Goal: Task Accomplishment & Management: Use online tool/utility

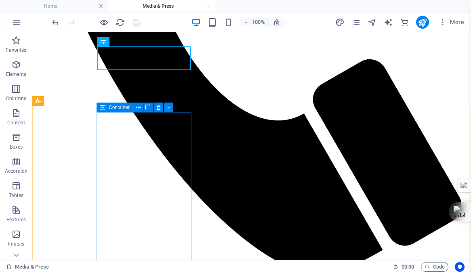
scroll to position [350, 0]
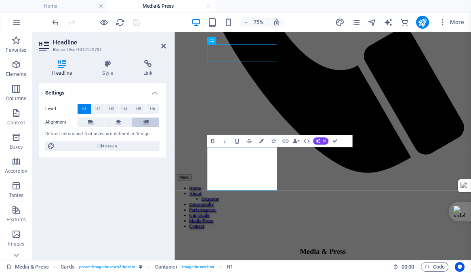
scroll to position [519, 1]
drag, startPoint x: 301, startPoint y: 238, endPoint x: 274, endPoint y: 232, distance: 27.9
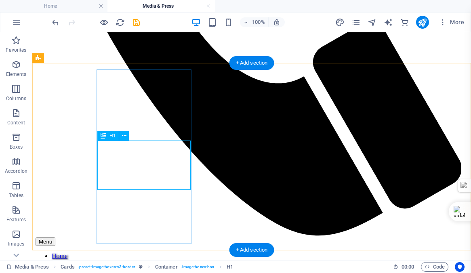
scroll to position [412, 0]
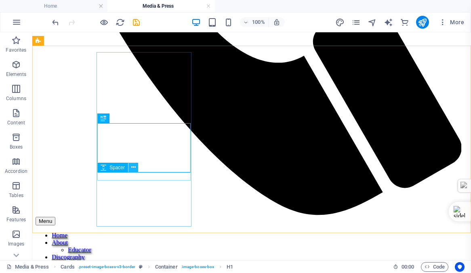
click at [132, 166] on icon at bounding box center [133, 167] width 4 height 8
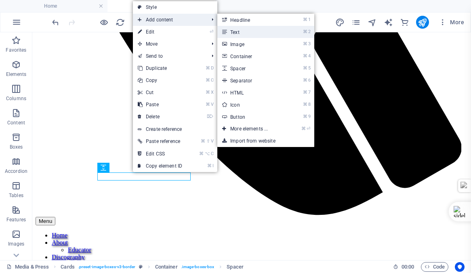
click at [247, 32] on link "⌘ 2 Text" at bounding box center [250, 32] width 67 height 12
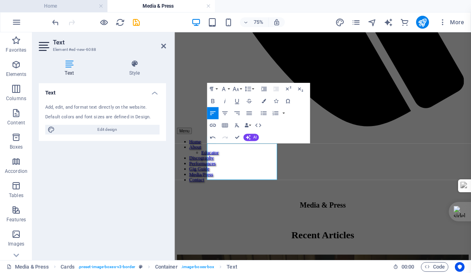
scroll to position [519, 1]
drag, startPoint x: 284, startPoint y: 216, endPoint x: 221, endPoint y: 185, distance: 69.6
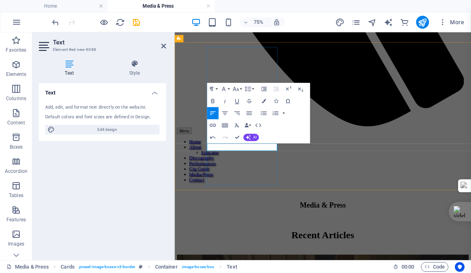
click at [226, 100] on icon "button" at bounding box center [224, 100] width 7 height 7
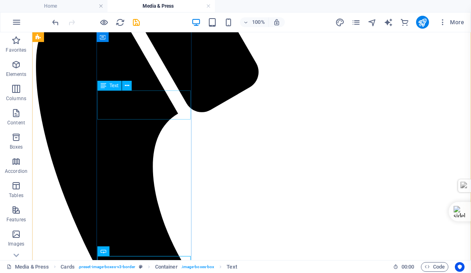
scroll to position [133, 0]
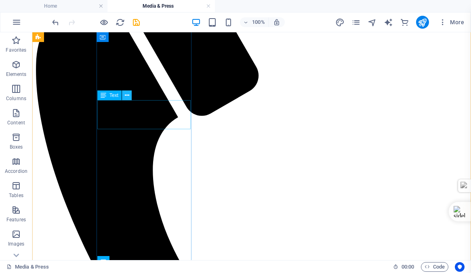
click at [126, 95] on icon at bounding box center [127, 95] width 4 height 8
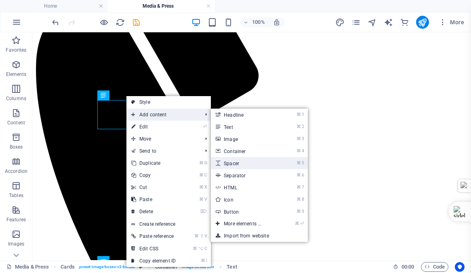
click at [236, 163] on link "⌘ 5 Spacer" at bounding box center [244, 163] width 67 height 12
select select "px"
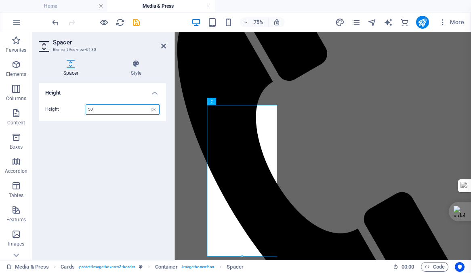
type input "5"
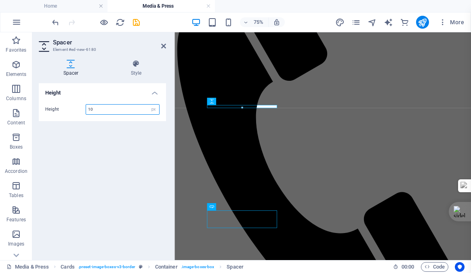
click at [99, 108] on input "10" at bounding box center [122, 110] width 73 height 10
type input "1"
type input "20"
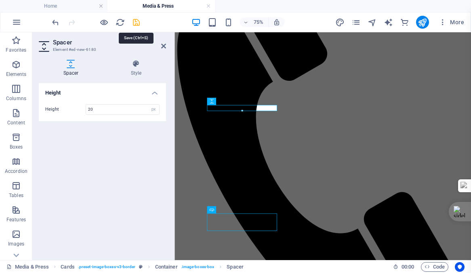
click at [136, 22] on icon "save" at bounding box center [136, 22] width 9 height 9
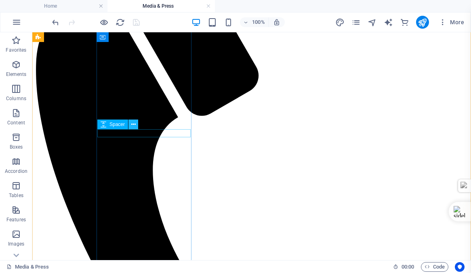
click at [132, 124] on icon at bounding box center [133, 124] width 4 height 8
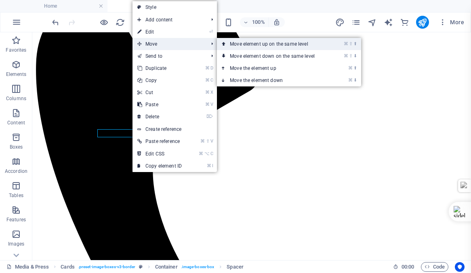
click at [263, 43] on link "⌘ ⇧ ⬆ Move element up on the same level" at bounding box center [274, 44] width 114 height 12
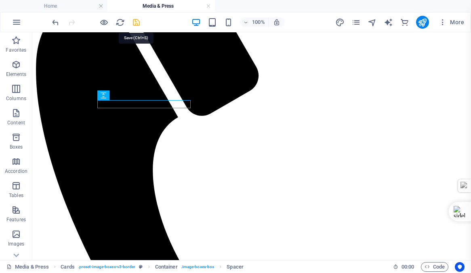
click at [135, 22] on icon "save" at bounding box center [136, 22] width 9 height 9
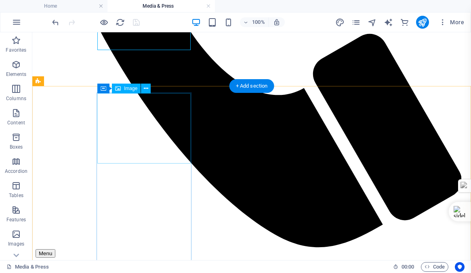
scroll to position [392, 0]
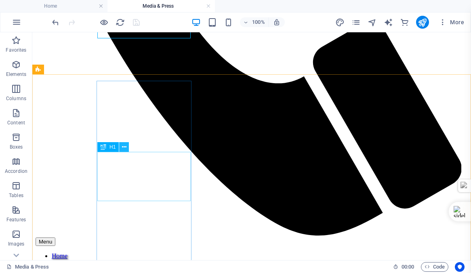
click at [125, 146] on icon at bounding box center [124, 147] width 4 height 8
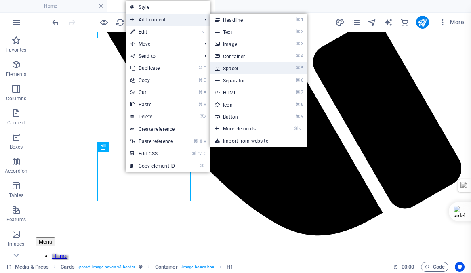
click at [235, 69] on link "⌘ 5 Spacer" at bounding box center [243, 68] width 67 height 12
select select "px"
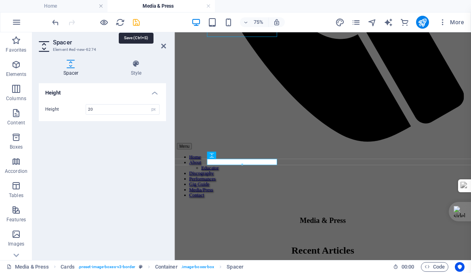
type input "20"
click at [136, 22] on icon "save" at bounding box center [136, 22] width 9 height 9
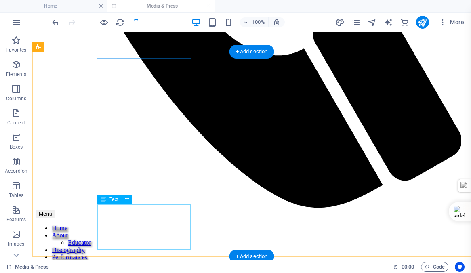
scroll to position [429, 0]
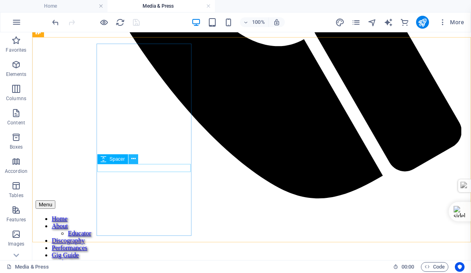
click at [133, 157] on icon at bounding box center [133, 159] width 4 height 8
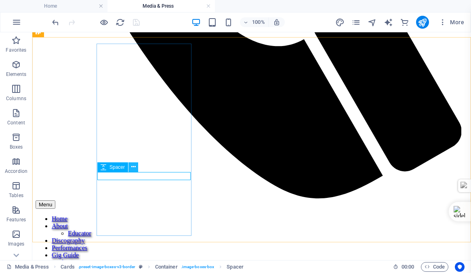
click at [134, 166] on icon at bounding box center [133, 167] width 4 height 8
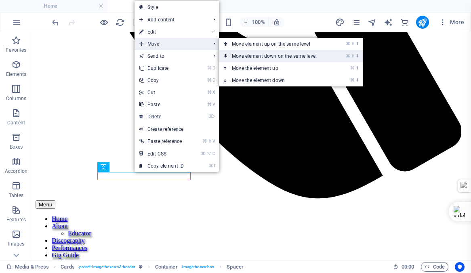
click at [265, 55] on link "⌘ ⇧ ⬇ Move element down on the same level" at bounding box center [276, 56] width 114 height 12
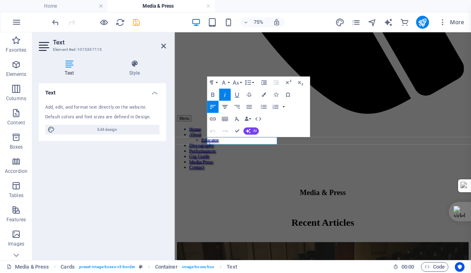
click at [225, 106] on icon "button" at bounding box center [224, 106] width 7 height 7
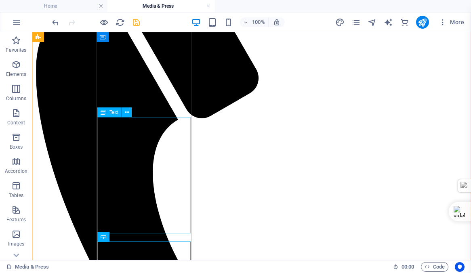
scroll to position [122, 0]
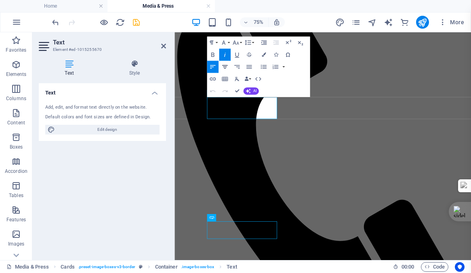
click at [225, 65] on icon "button" at bounding box center [225, 67] width 6 height 4
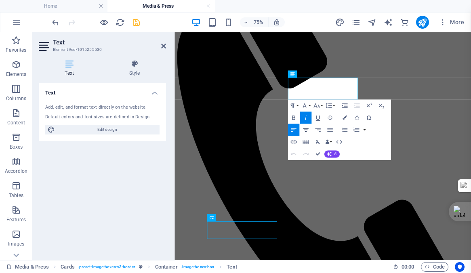
click at [306, 129] on icon "button" at bounding box center [306, 130] width 6 height 4
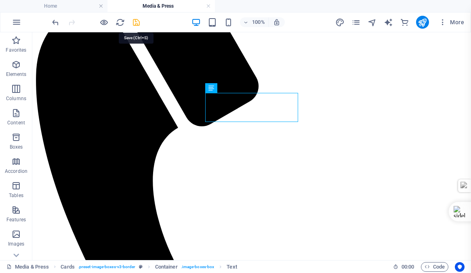
click at [133, 22] on icon "save" at bounding box center [136, 22] width 9 height 9
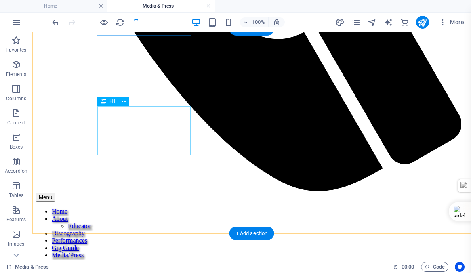
scroll to position [437, 0]
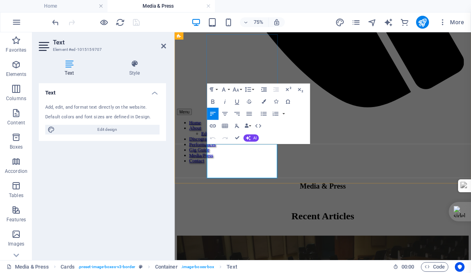
drag, startPoint x: 279, startPoint y: 215, endPoint x: 223, endPoint y: 190, distance: 61.3
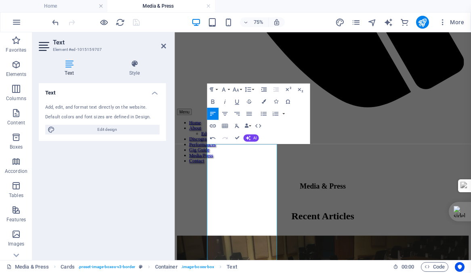
scroll to position [2855, 2]
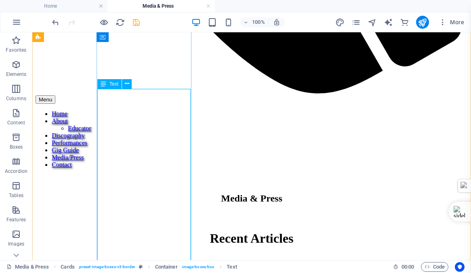
scroll to position [535, 0]
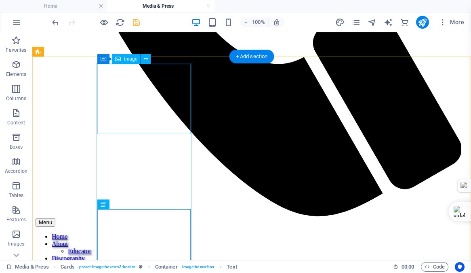
scroll to position [409, 0]
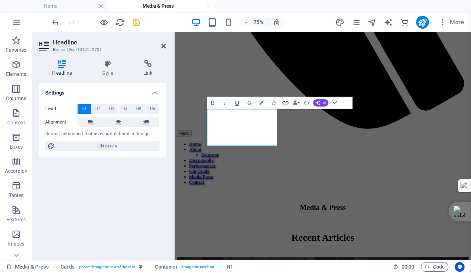
click at [285, 102] on icon "button" at bounding box center [285, 102] width 7 height 7
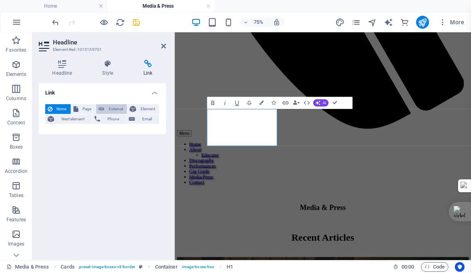
click at [110, 107] on span "External" at bounding box center [116, 109] width 18 height 10
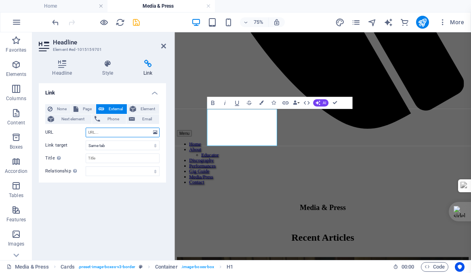
select select "blank"
click at [99, 132] on input "URL" at bounding box center [123, 133] width 74 height 10
click at [96, 133] on input "URL" at bounding box center [123, 133] width 74 height 10
click at [107, 131] on input "URL" at bounding box center [123, 133] width 74 height 10
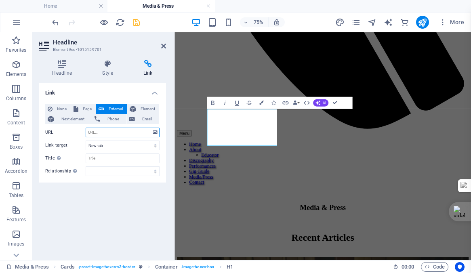
type input "[URL][DOMAIN_NAME]"
click at [135, 21] on icon "save" at bounding box center [136, 22] width 9 height 9
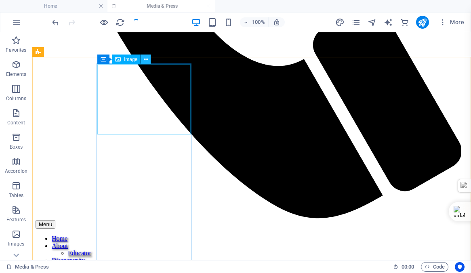
click at [147, 59] on icon at bounding box center [146, 59] width 4 height 8
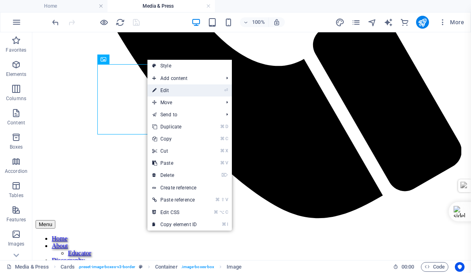
click at [163, 91] on link "⏎ Edit" at bounding box center [174, 90] width 54 height 12
select select "%"
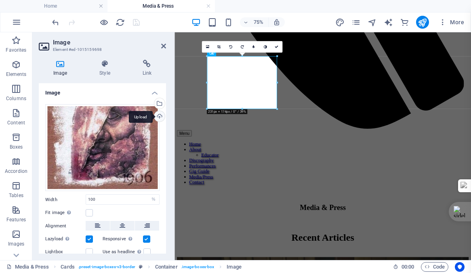
click at [158, 116] on div "Upload" at bounding box center [159, 117] width 12 height 12
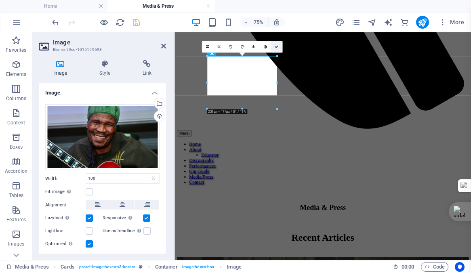
click at [275, 46] on icon at bounding box center [277, 47] width 4 height 4
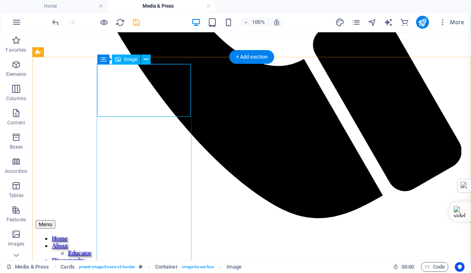
select select "%"
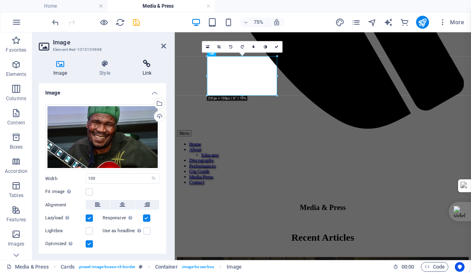
click at [146, 64] on icon at bounding box center [147, 64] width 38 height 8
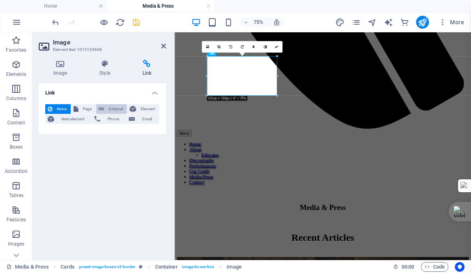
click at [116, 107] on span "External" at bounding box center [116, 109] width 18 height 10
select select "blank"
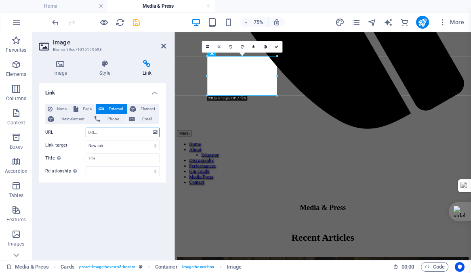
click at [102, 132] on input "URL" at bounding box center [123, 133] width 74 height 10
paste input "[URL][DOMAIN_NAME]"
type input "[URL][DOMAIN_NAME]"
click at [136, 22] on icon "save" at bounding box center [136, 22] width 9 height 9
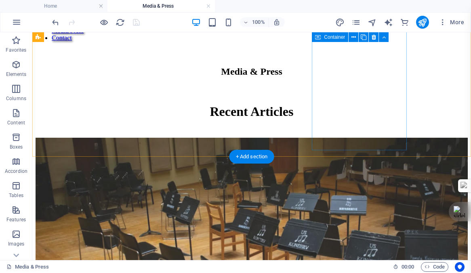
scroll to position [670, 0]
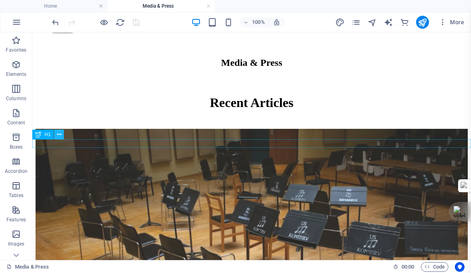
click at [60, 135] on icon at bounding box center [59, 135] width 4 height 8
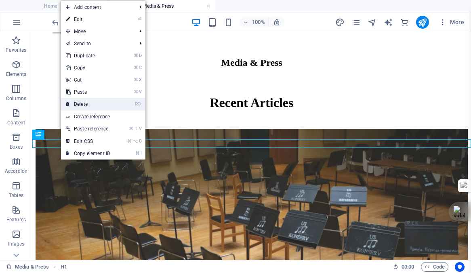
click at [80, 105] on link "⌦ Delete" at bounding box center [88, 104] width 54 height 12
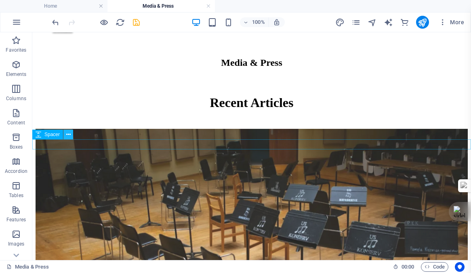
click at [68, 135] on icon at bounding box center [68, 135] width 4 height 8
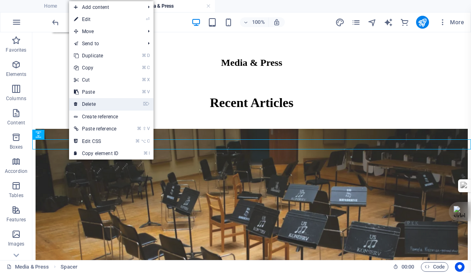
click at [90, 106] on link "⌦ Delete" at bounding box center [96, 104] width 54 height 12
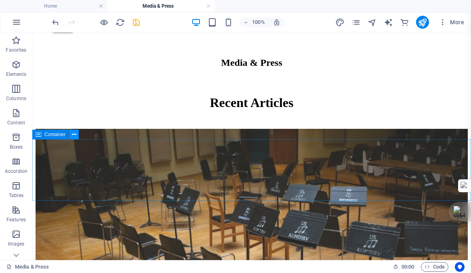
click at [72, 133] on icon at bounding box center [74, 135] width 4 height 8
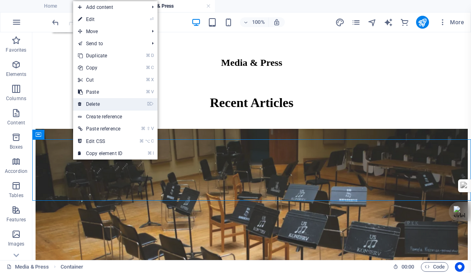
click at [95, 103] on link "⌦ Delete" at bounding box center [100, 104] width 54 height 12
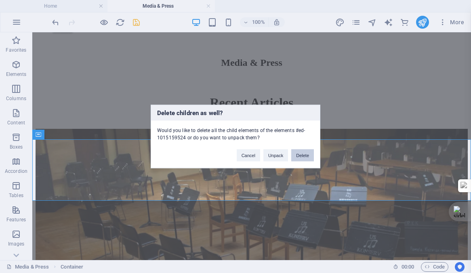
click at [302, 156] on button "Delete" at bounding box center [302, 156] width 23 height 12
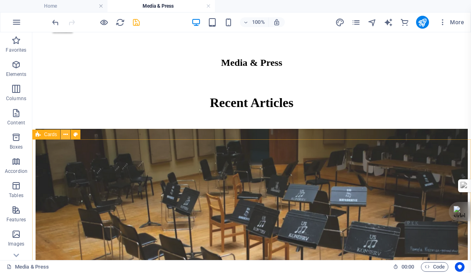
click at [64, 133] on icon at bounding box center [65, 135] width 4 height 8
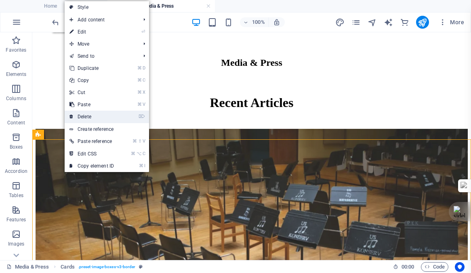
click at [86, 118] on link "⌦ Delete" at bounding box center [92, 117] width 54 height 12
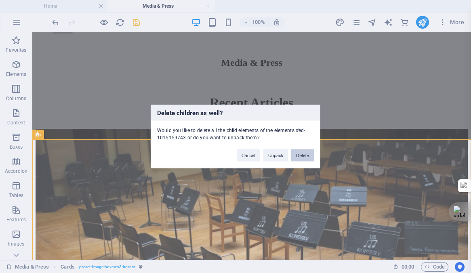
click at [302, 154] on button "Delete" at bounding box center [302, 156] width 23 height 12
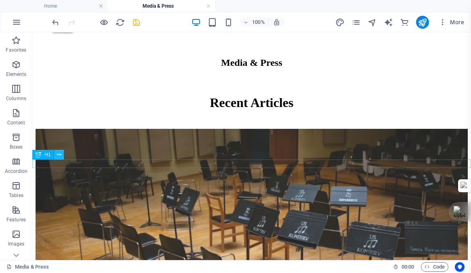
click at [60, 157] on icon at bounding box center [59, 155] width 4 height 8
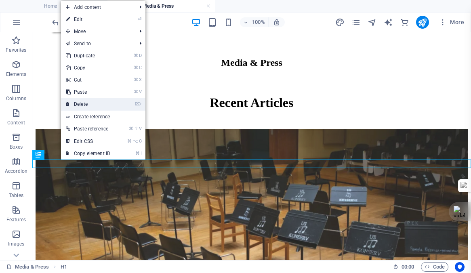
click at [84, 101] on link "⌦ Delete" at bounding box center [88, 104] width 54 height 12
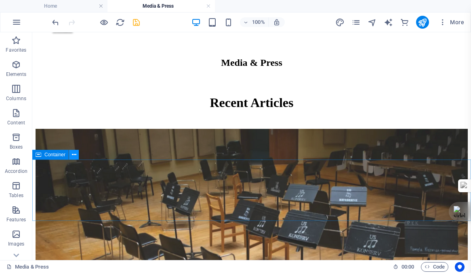
click at [74, 154] on icon at bounding box center [74, 155] width 4 height 8
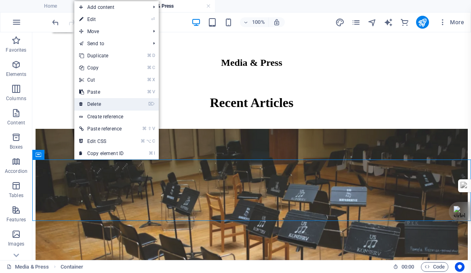
click at [95, 102] on link "⌦ Delete" at bounding box center [101, 104] width 54 height 12
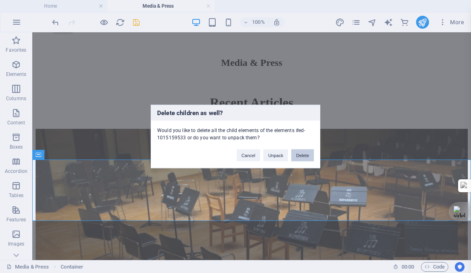
click at [303, 157] on button "Delete" at bounding box center [302, 156] width 23 height 12
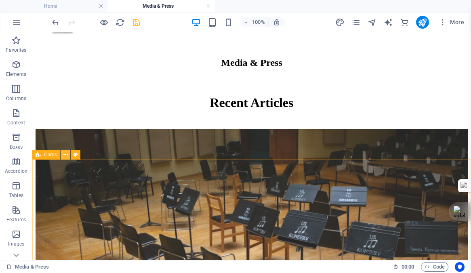
click at [65, 154] on icon at bounding box center [65, 155] width 4 height 8
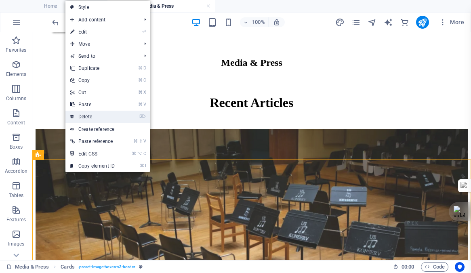
click at [93, 115] on link "⌦ Delete" at bounding box center [92, 117] width 54 height 12
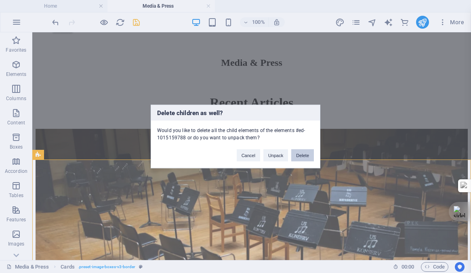
click at [299, 155] on button "Delete" at bounding box center [302, 156] width 23 height 12
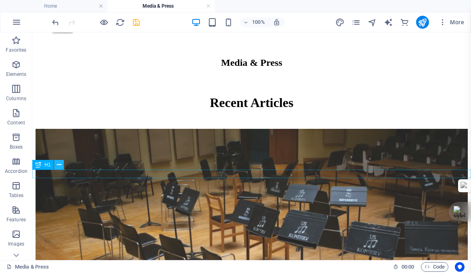
click at [57, 164] on button at bounding box center [59, 165] width 10 height 10
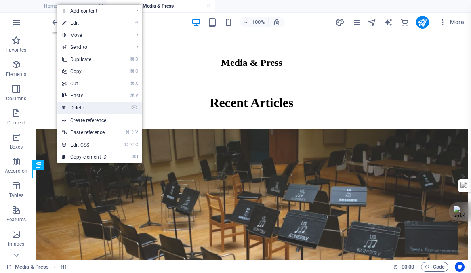
click at [78, 108] on link "⌦ Delete" at bounding box center [84, 108] width 54 height 12
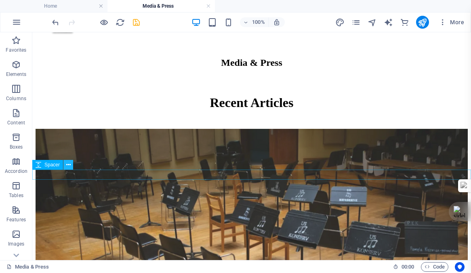
click at [68, 166] on icon at bounding box center [68, 165] width 4 height 8
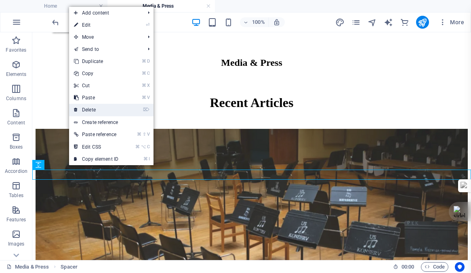
click at [90, 111] on link "⌦ Delete" at bounding box center [96, 110] width 54 height 12
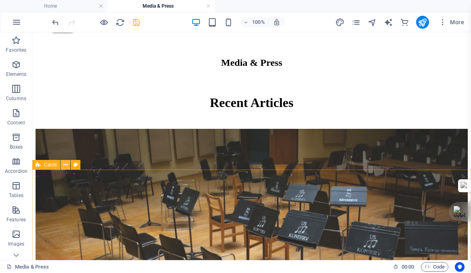
click at [63, 164] on button at bounding box center [66, 165] width 10 height 10
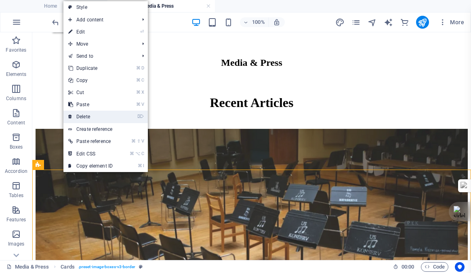
click at [80, 116] on link "⌦ Delete" at bounding box center [90, 117] width 54 height 12
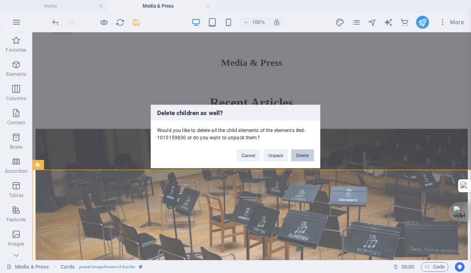
click at [304, 156] on button "Delete" at bounding box center [302, 156] width 23 height 12
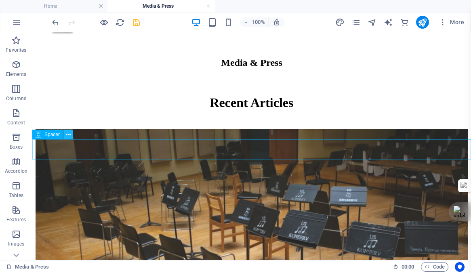
click at [69, 134] on icon at bounding box center [68, 135] width 4 height 8
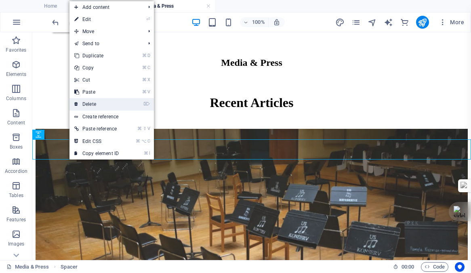
click at [91, 103] on link "⌦ Delete" at bounding box center [97, 104] width 54 height 12
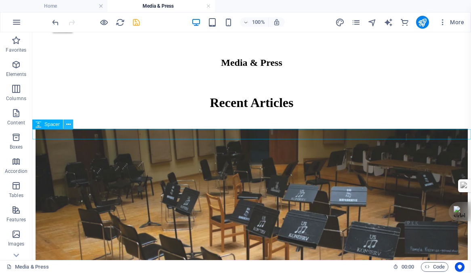
click at [67, 125] on icon at bounding box center [68, 124] width 4 height 8
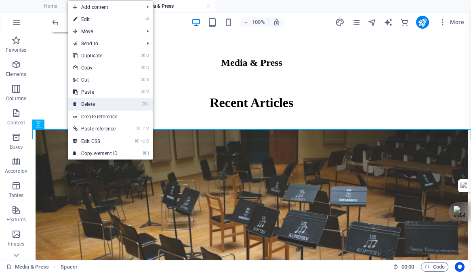
click at [94, 104] on link "⌦ Delete" at bounding box center [95, 104] width 54 height 12
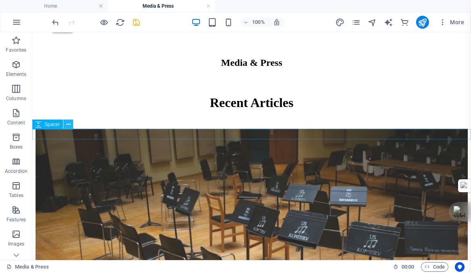
click at [67, 122] on icon at bounding box center [68, 124] width 4 height 8
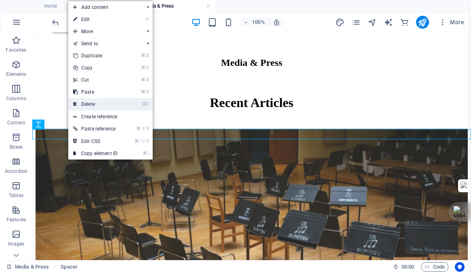
click at [88, 106] on link "⌦ Delete" at bounding box center [95, 104] width 54 height 12
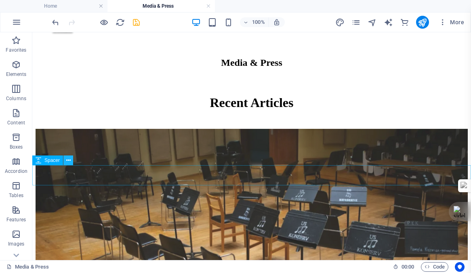
click at [67, 159] on icon at bounding box center [68, 160] width 4 height 8
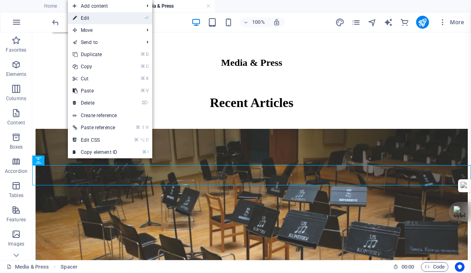
click at [102, 18] on link "⏎ Edit" at bounding box center [95, 18] width 54 height 12
select select "px"
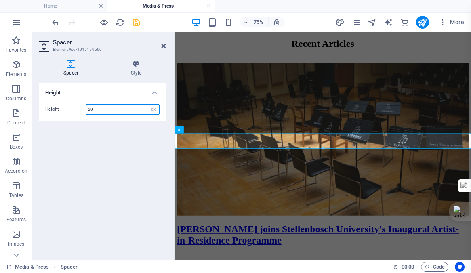
scroll to position [655, 0]
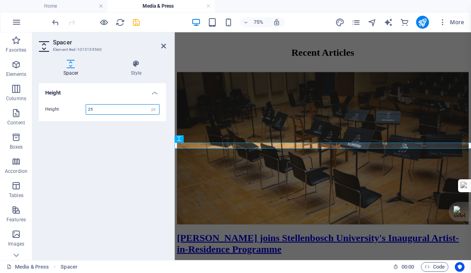
type input "25"
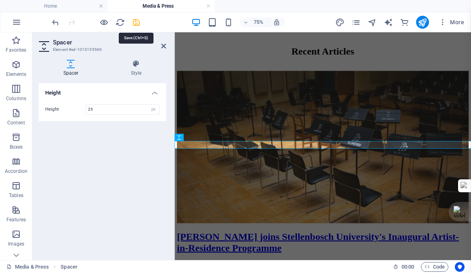
click at [135, 23] on icon "save" at bounding box center [136, 22] width 9 height 9
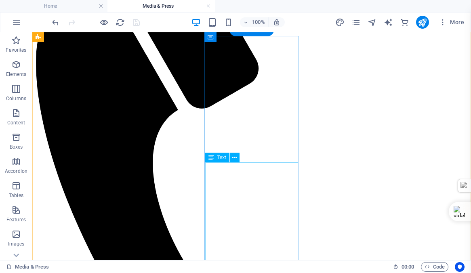
scroll to position [0, 0]
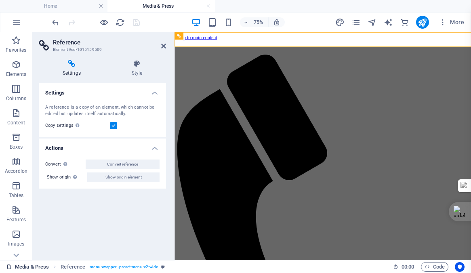
click at [19, 266] on link "Media & Press" at bounding box center [27, 267] width 42 height 10
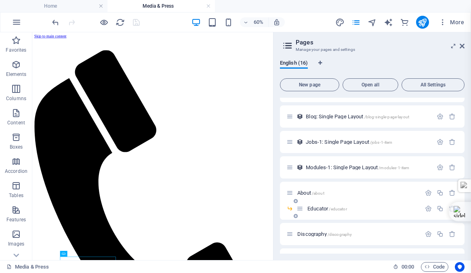
scroll to position [197, 0]
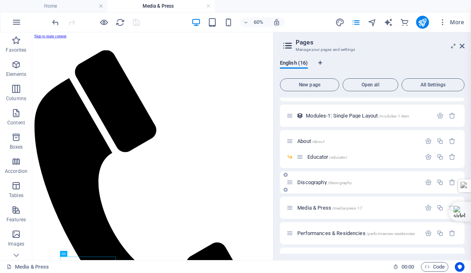
click at [309, 182] on span "Discography /discography" at bounding box center [324, 182] width 55 height 6
click at [309, 197] on div "Media & Press /media-press-17" at bounding box center [372, 208] width 185 height 22
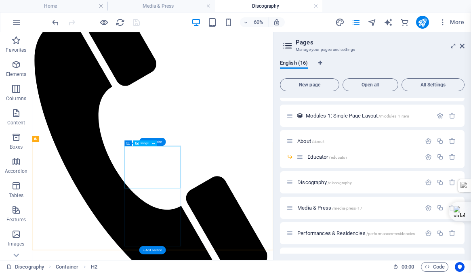
scroll to position [112, 0]
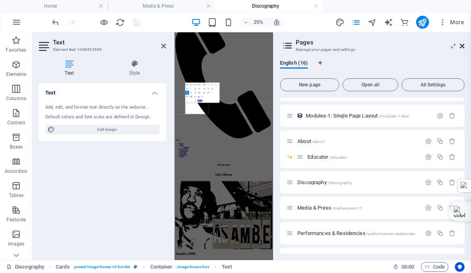
click at [463, 46] on icon at bounding box center [462, 46] width 5 height 6
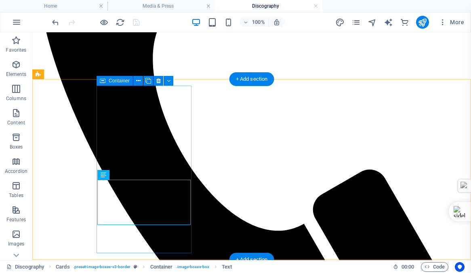
scroll to position [257, 0]
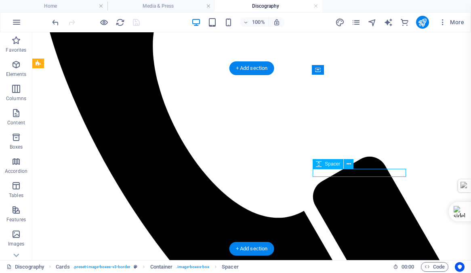
select select "px"
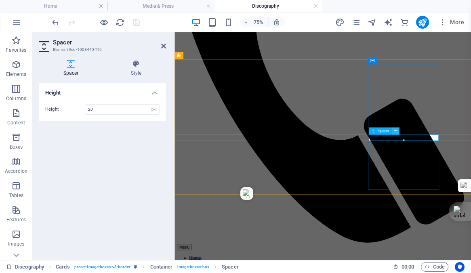
click at [394, 130] on icon at bounding box center [395, 131] width 3 height 6
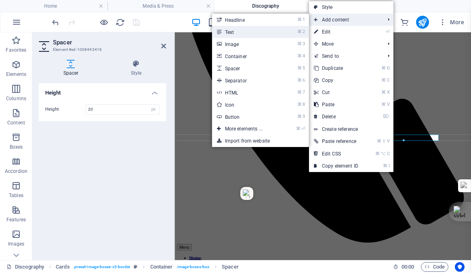
click at [229, 29] on link "⌘ 2 Text" at bounding box center [245, 32] width 67 height 12
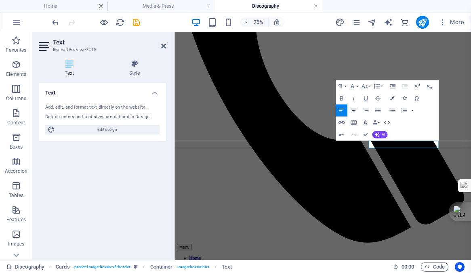
click at [352, 110] on icon "button" at bounding box center [354, 111] width 6 height 4
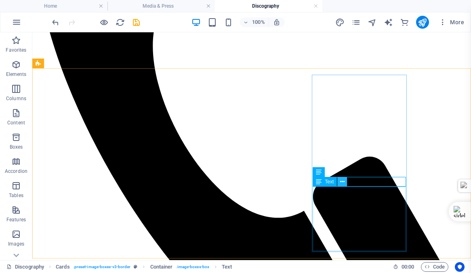
click at [342, 182] on icon at bounding box center [342, 182] width 4 height 8
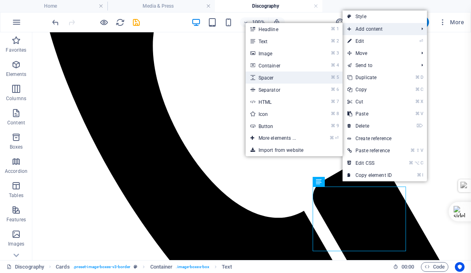
click at [263, 77] on link "⌘ 5 Spacer" at bounding box center [279, 78] width 67 height 12
select select "px"
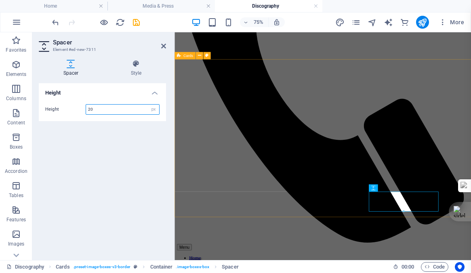
type input "2"
type input "10"
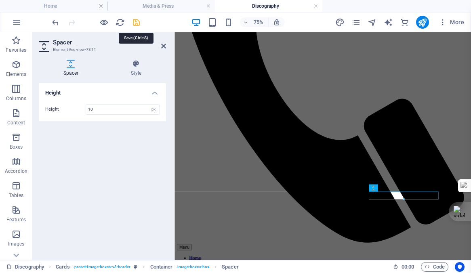
click at [135, 24] on icon "save" at bounding box center [136, 22] width 9 height 9
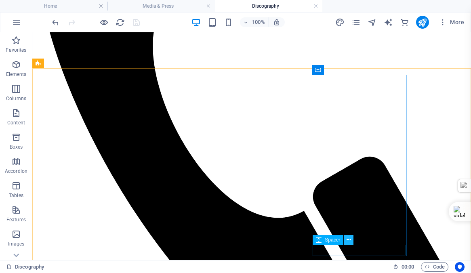
click at [349, 239] on icon at bounding box center [349, 240] width 4 height 8
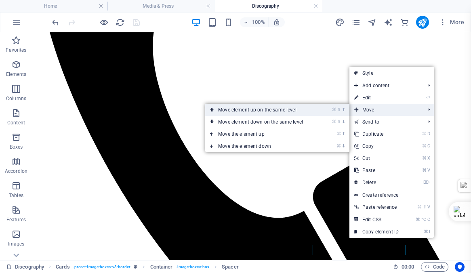
click at [234, 110] on link "⌘ ⇧ ⬆ Move element up on the same level" at bounding box center [262, 110] width 114 height 12
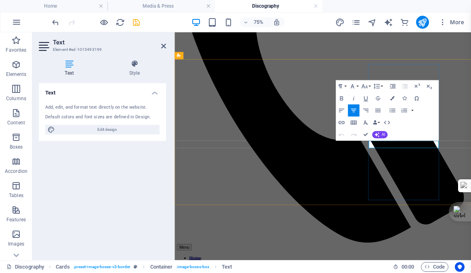
drag, startPoint x: 501, startPoint y: 179, endPoint x: 457, endPoint y: 180, distance: 43.2
click at [354, 98] on icon "button" at bounding box center [354, 99] width 2 height 4
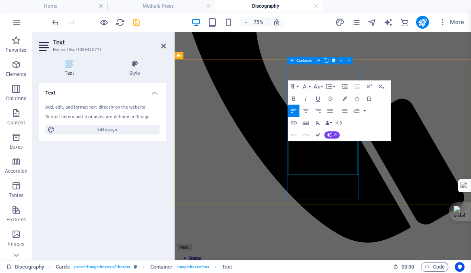
drag, startPoint x: 380, startPoint y: 183, endPoint x: 325, endPoint y: 183, distance: 55.4
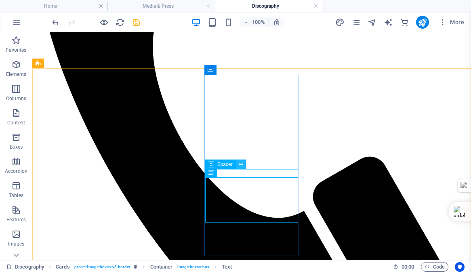
click at [240, 164] on icon at bounding box center [241, 164] width 4 height 8
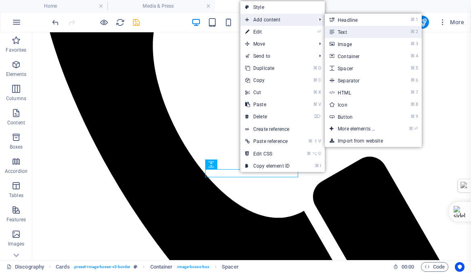
click at [350, 31] on link "⌘ 2 Text" at bounding box center [358, 32] width 67 height 12
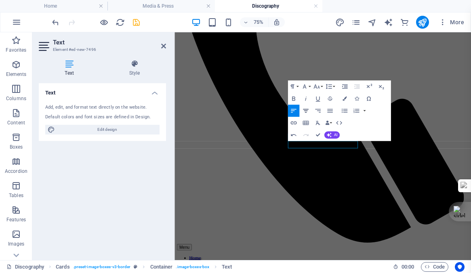
click at [306, 111] on icon "button" at bounding box center [306, 111] width 6 height 4
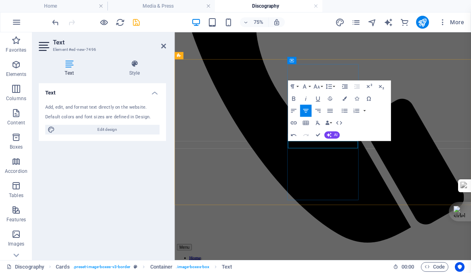
click at [304, 97] on icon "button" at bounding box center [305, 98] width 7 height 7
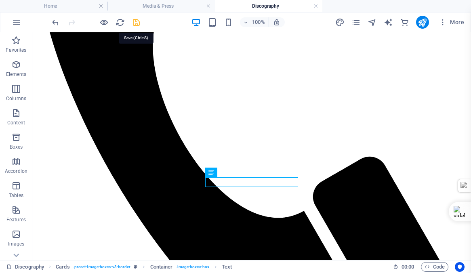
click at [135, 22] on icon "save" at bounding box center [136, 22] width 9 height 9
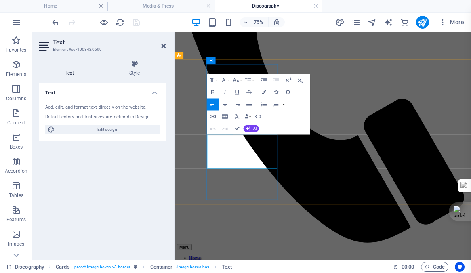
drag, startPoint x: 296, startPoint y: 173, endPoint x: 224, endPoint y: 174, distance: 72.3
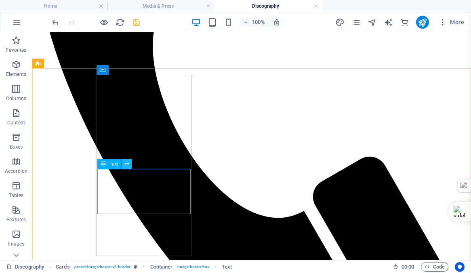
click at [126, 162] on icon at bounding box center [127, 164] width 4 height 8
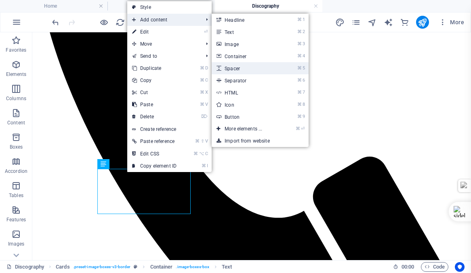
click at [239, 70] on link "⌘ 5 Spacer" at bounding box center [245, 68] width 67 height 12
select select "px"
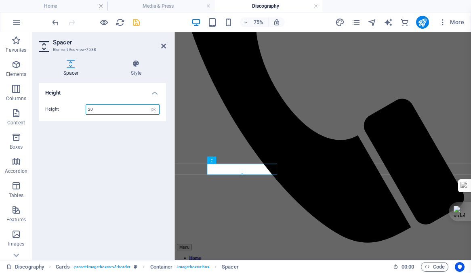
click at [97, 110] on input "20" at bounding box center [122, 110] width 73 height 10
type input "2"
type input "15"
click at [137, 24] on icon "save" at bounding box center [136, 22] width 9 height 9
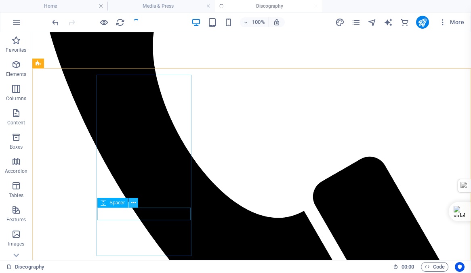
click at [131, 202] on icon at bounding box center [133, 203] width 4 height 8
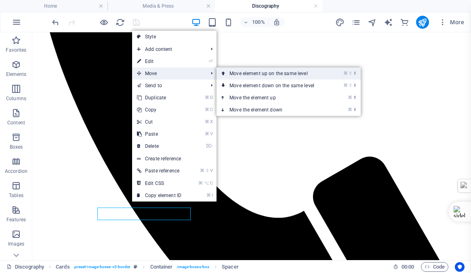
click at [247, 73] on link "⌘ ⇧ ⬆ Move element up on the same level" at bounding box center [274, 73] width 114 height 12
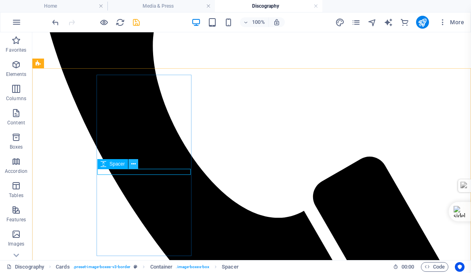
click at [133, 163] on icon at bounding box center [133, 164] width 4 height 8
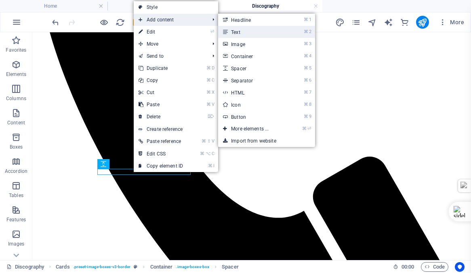
click at [240, 34] on link "⌘ 2 Text" at bounding box center [251, 32] width 67 height 12
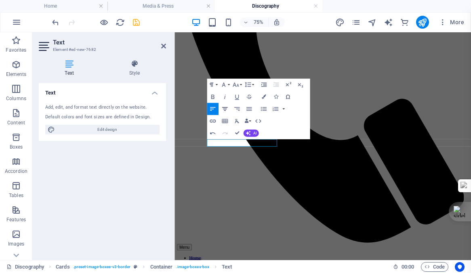
click at [225, 107] on icon "button" at bounding box center [225, 109] width 6 height 4
click at [225, 96] on icon "button" at bounding box center [224, 96] width 7 height 7
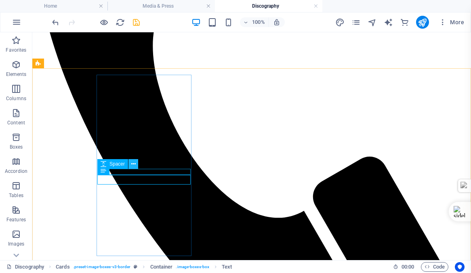
click at [134, 164] on icon at bounding box center [133, 164] width 4 height 8
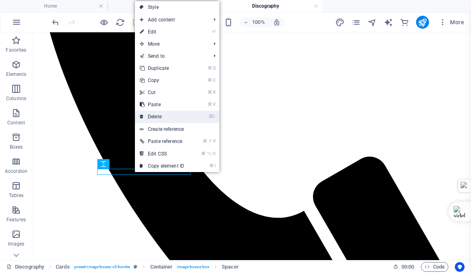
click at [169, 114] on link "⌦ Delete" at bounding box center [162, 117] width 54 height 12
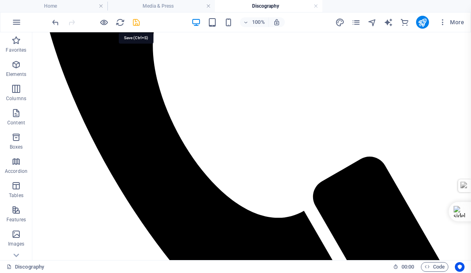
click at [137, 23] on icon "save" at bounding box center [136, 22] width 9 height 9
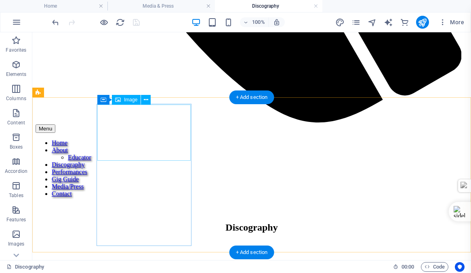
scroll to position [520, 0]
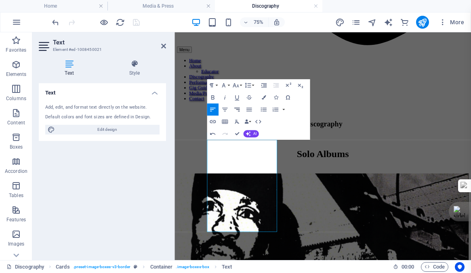
scroll to position [1424, 1]
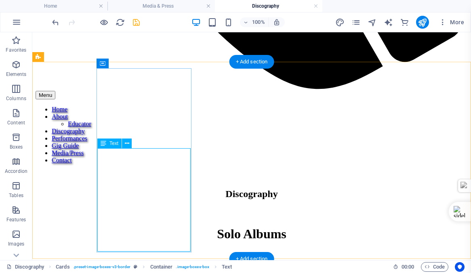
scroll to position [555, 0]
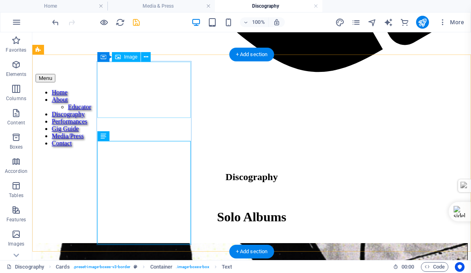
select select "%"
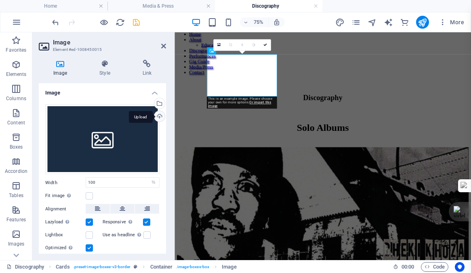
click at [157, 117] on div "Upload" at bounding box center [159, 117] width 12 height 12
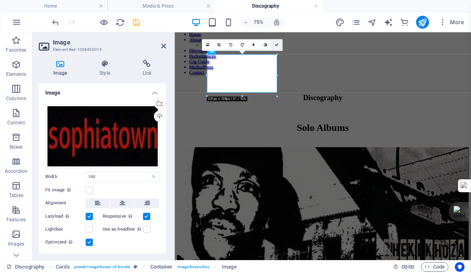
click at [276, 44] on icon at bounding box center [277, 45] width 4 height 4
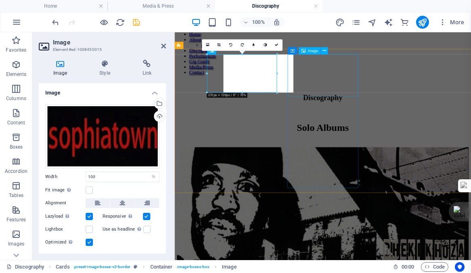
select select "%"
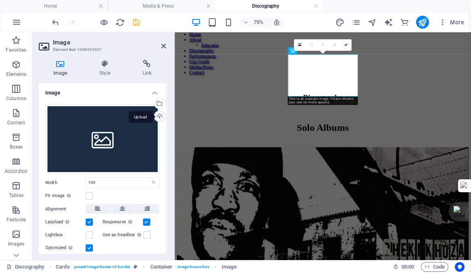
click at [157, 116] on div "Upload" at bounding box center [159, 117] width 12 height 12
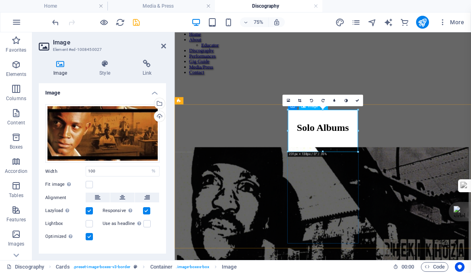
scroll to position [481, 0]
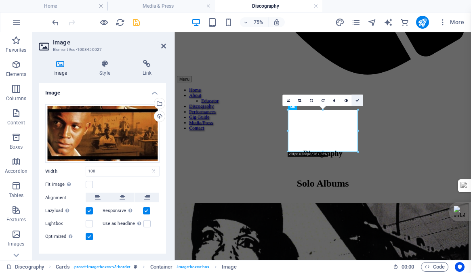
click at [358, 100] on icon at bounding box center [358, 101] width 4 height 4
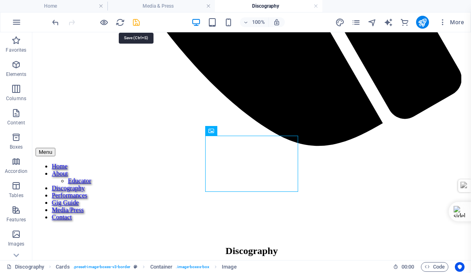
click at [137, 23] on icon "save" at bounding box center [136, 22] width 9 height 9
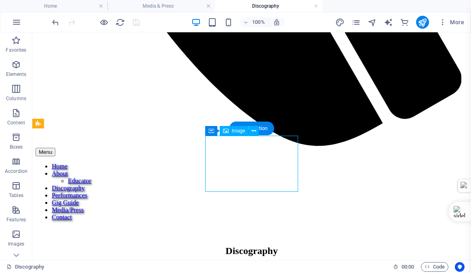
select select "%"
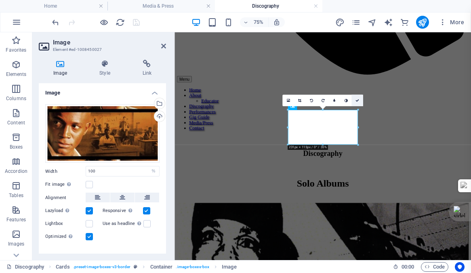
click at [357, 100] on icon at bounding box center [358, 101] width 4 height 4
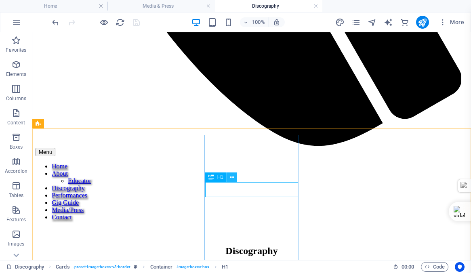
click at [232, 177] on icon at bounding box center [232, 177] width 4 height 8
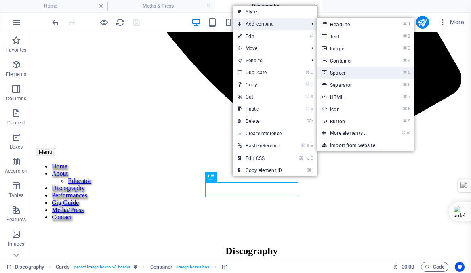
click at [343, 76] on link "⌘ 5 Spacer" at bounding box center [350, 73] width 67 height 12
select select "px"
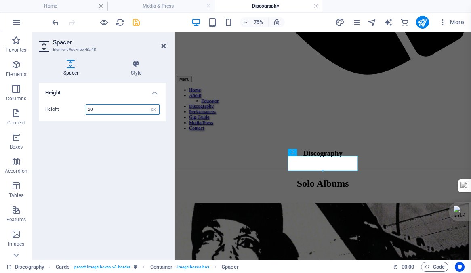
type input "20"
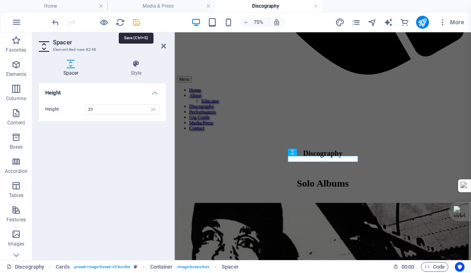
click at [136, 23] on icon "save" at bounding box center [136, 22] width 9 height 9
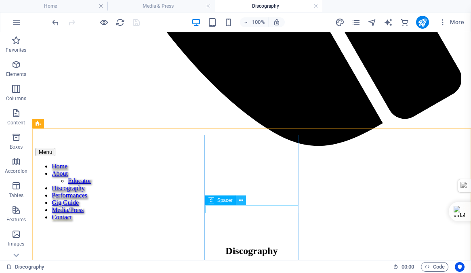
click at [240, 200] on icon at bounding box center [241, 200] width 4 height 8
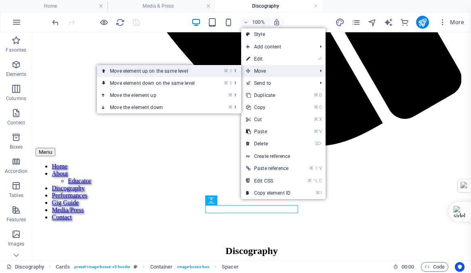
click at [126, 73] on link "⌘ ⇧ ⬆ Move element up on the same level" at bounding box center [154, 71] width 114 height 12
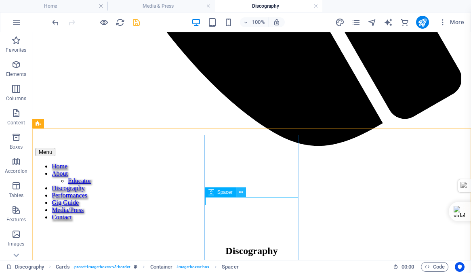
click at [242, 192] on icon at bounding box center [241, 192] width 4 height 8
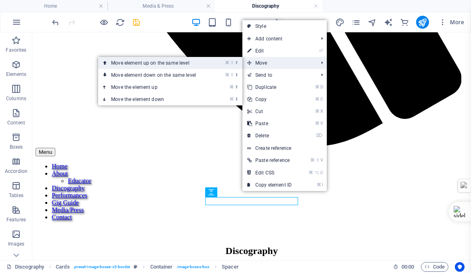
click at [143, 62] on link "⌘ ⇧ ⬆ Move element up on the same level" at bounding box center [155, 63] width 114 height 12
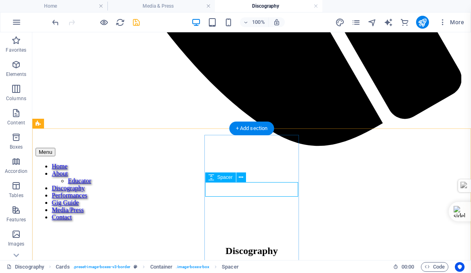
select select "px"
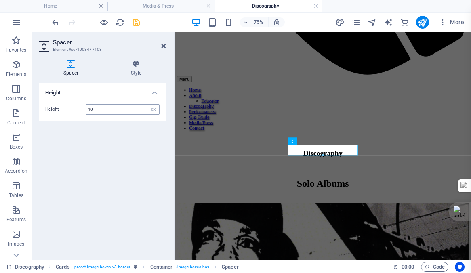
type input "10"
click at [136, 24] on icon "save" at bounding box center [136, 22] width 9 height 9
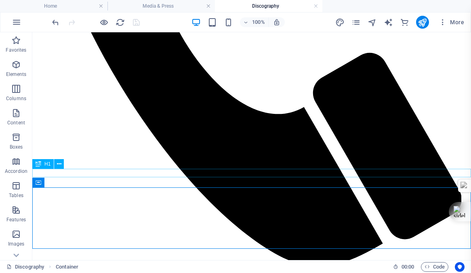
scroll to position [360, 0]
